Goal: Task Accomplishment & Management: Use online tool/utility

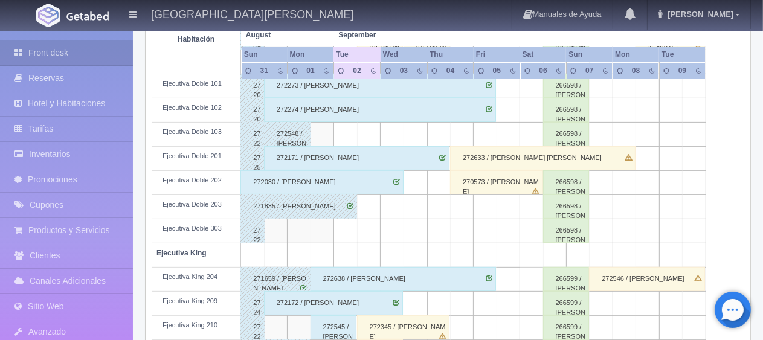
scroll to position [423, 0]
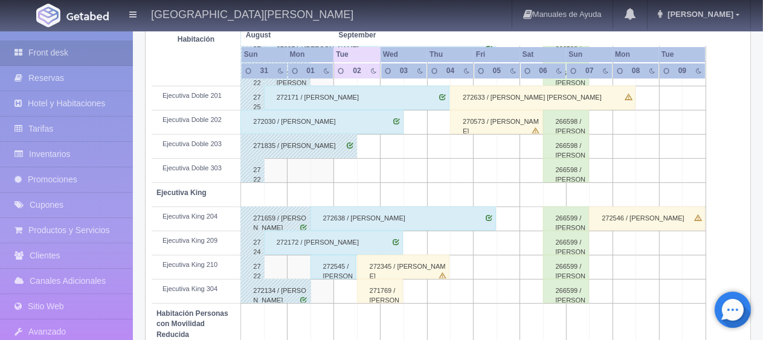
click at [367, 241] on div "272172 / [PERSON_NAME]" at bounding box center [333, 243] width 139 height 24
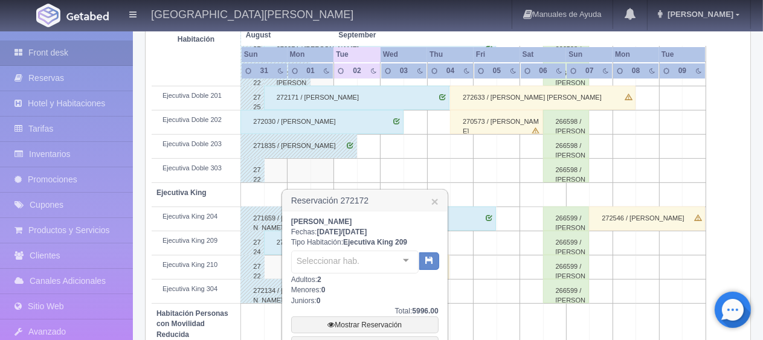
scroll to position [604, 0]
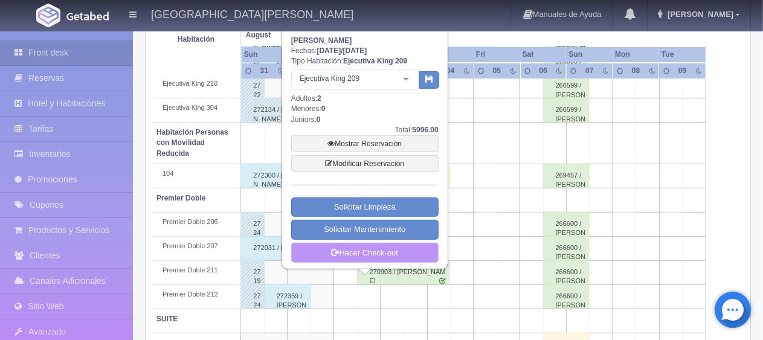
click at [376, 253] on link "Hacer Check-out" at bounding box center [364, 253] width 147 height 21
click at [377, 251] on link "Hacer Check-out" at bounding box center [364, 253] width 147 height 21
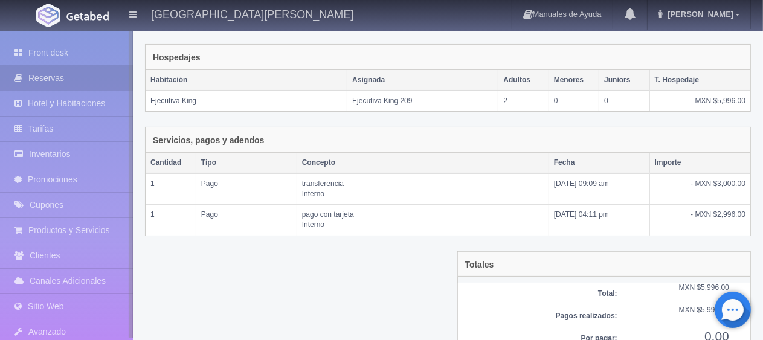
scroll to position [234, 0]
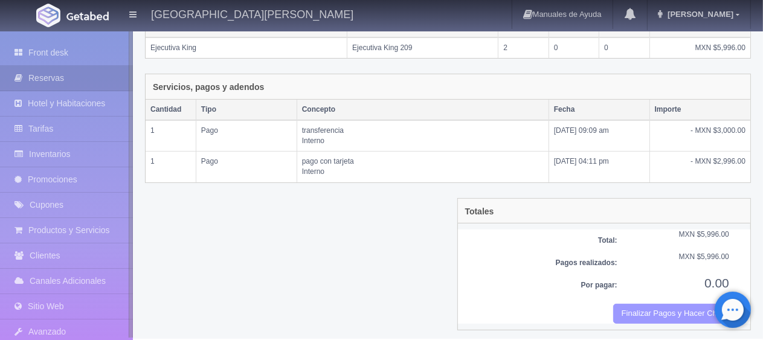
click at [656, 312] on button "Finalizar Pagos y Hacer Checkout" at bounding box center [671, 314] width 116 height 20
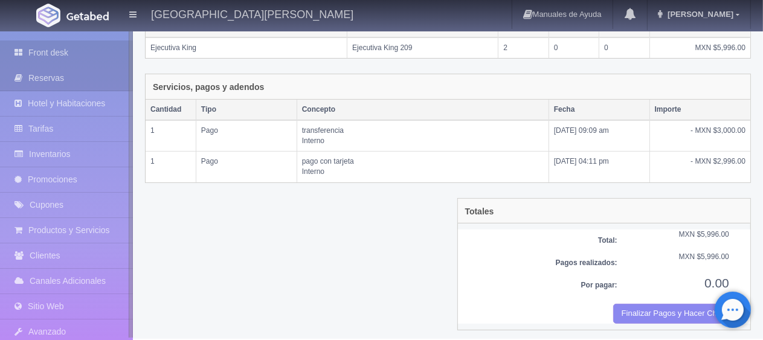
click at [104, 48] on link "Front desk" at bounding box center [66, 52] width 133 height 25
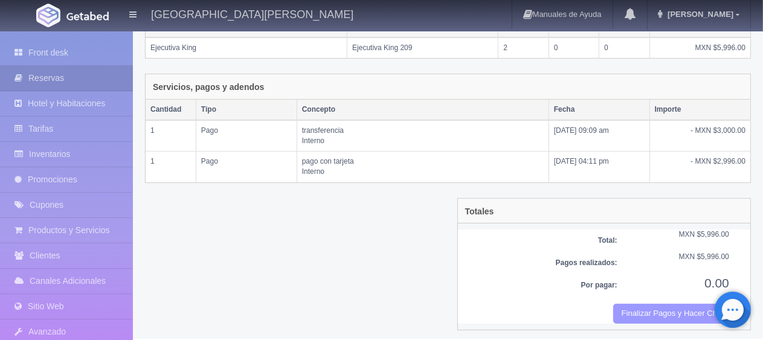
click at [647, 312] on button "Finalizar Pagos y Hacer Checkout" at bounding box center [671, 314] width 116 height 20
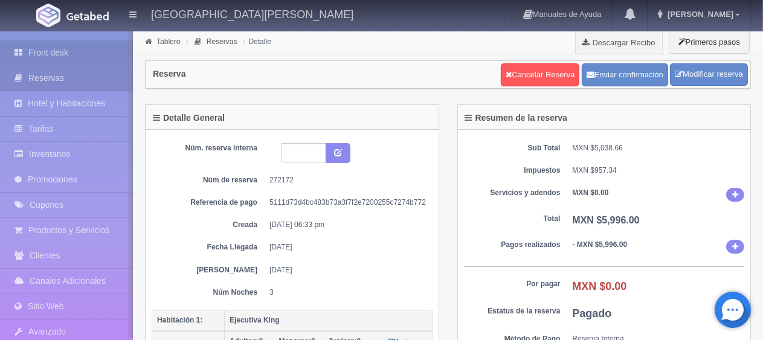
click at [89, 54] on link "Front desk" at bounding box center [66, 52] width 133 height 25
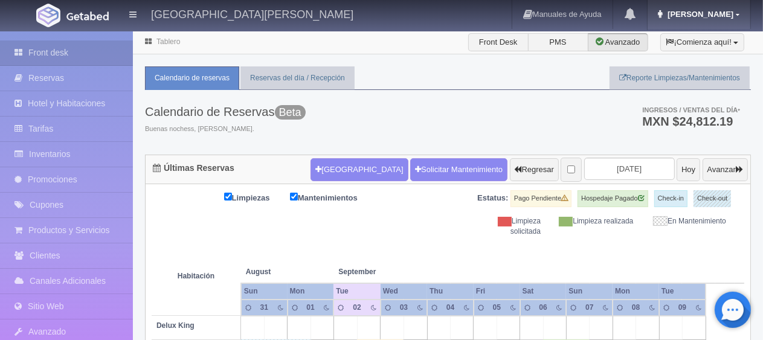
click at [741, 13] on link "[PERSON_NAME]" at bounding box center [699, 14] width 103 height 29
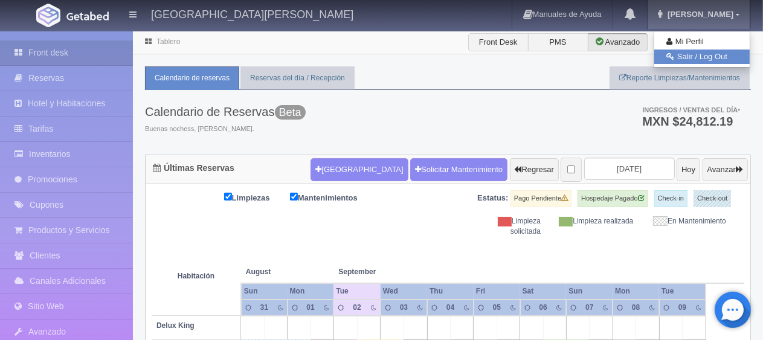
click at [723, 57] on link "Salir / Log Out" at bounding box center [701, 57] width 95 height 15
